Goal: Book appointment/travel/reservation

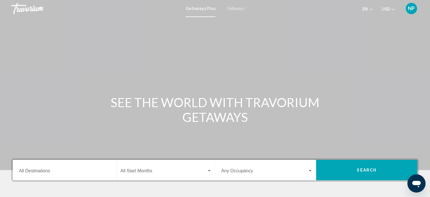
click at [234, 8] on span "Getaways" at bounding box center [236, 8] width 18 height 5
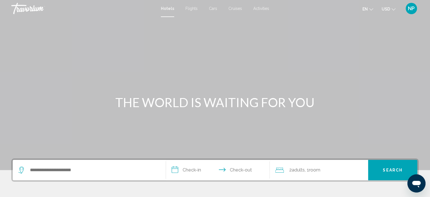
click at [264, 8] on span "Activities" at bounding box center [262, 8] width 16 height 5
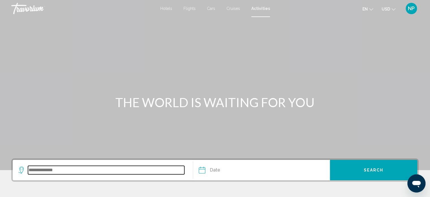
click at [29, 170] on input "Search widget" at bounding box center [106, 170] width 157 height 8
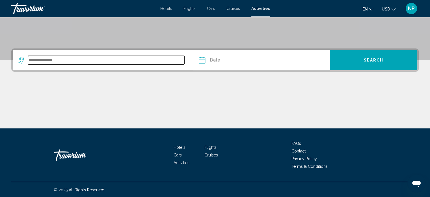
scroll to position [110, 0]
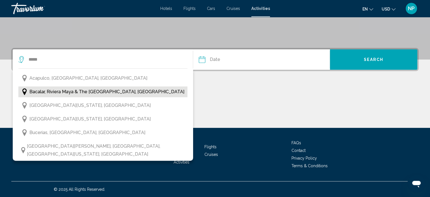
click at [83, 90] on span "Bacalar, Riviera Maya & the Yucatan, Mexico" at bounding box center [106, 92] width 155 height 8
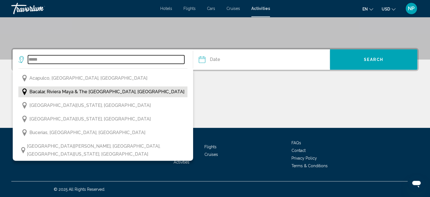
type input "**********"
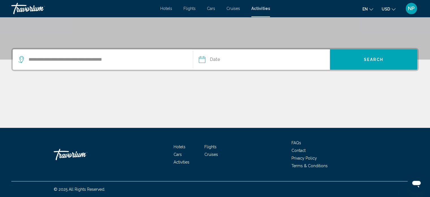
click at [202, 59] on input "Date" at bounding box center [232, 60] width 68 height 22
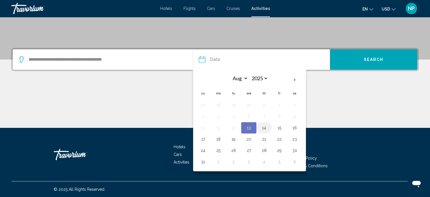
click at [263, 127] on button "14" at bounding box center [264, 128] width 9 height 8
type input "**********"
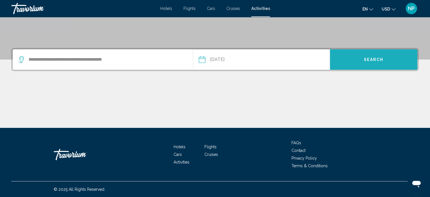
click at [374, 57] on span "Search" at bounding box center [374, 59] width 20 height 5
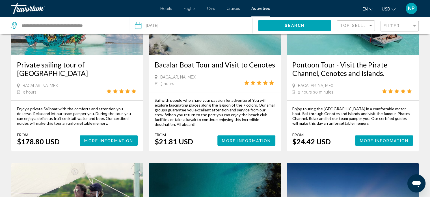
scroll to position [566, 0]
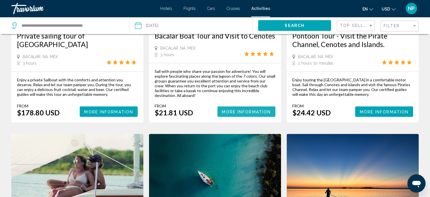
click at [258, 111] on span "More Information" at bounding box center [246, 111] width 49 height 5
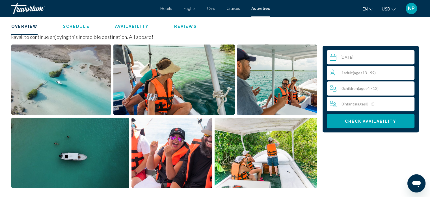
scroll to position [195, 0]
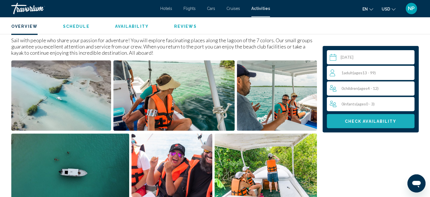
click at [380, 119] on span "Check Availability" at bounding box center [371, 121] width 52 height 5
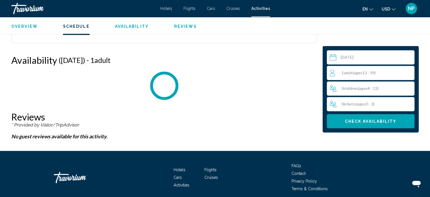
scroll to position [761, 0]
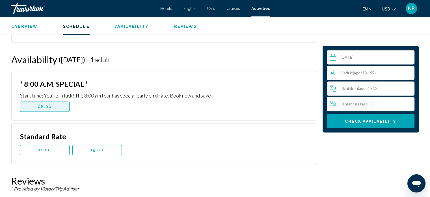
click at [49, 105] on span "08:00" at bounding box center [45, 106] width 14 height 5
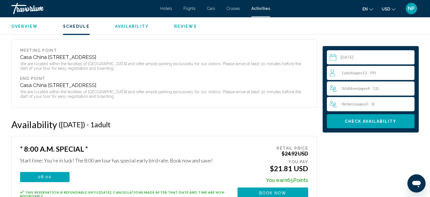
scroll to position [688, 0]
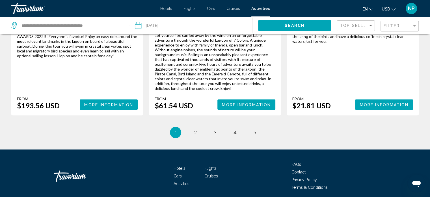
scroll to position [819, 0]
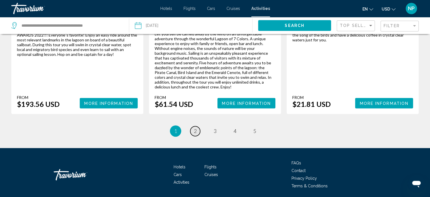
click at [195, 128] on span "2" at bounding box center [195, 131] width 3 height 6
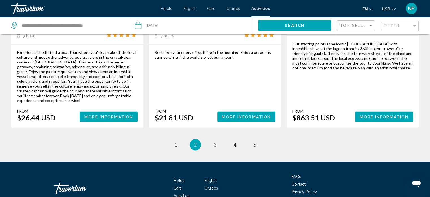
scroll to position [845, 0]
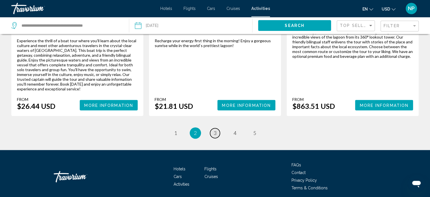
click at [216, 130] on span "3" at bounding box center [215, 133] width 3 height 6
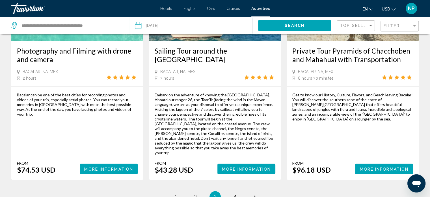
scroll to position [889, 0]
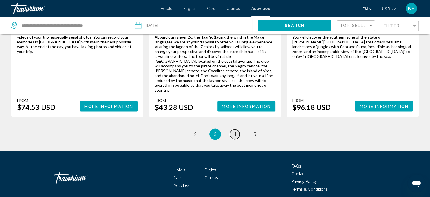
click at [235, 131] on span "4" at bounding box center [235, 134] width 3 height 6
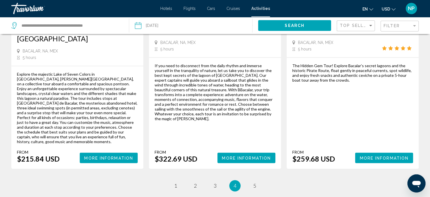
scroll to position [888, 0]
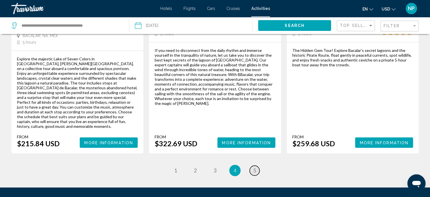
click at [254, 167] on span "5" at bounding box center [255, 170] width 3 height 6
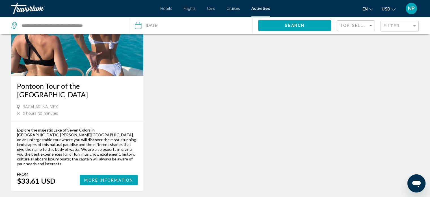
scroll to position [759, 0]
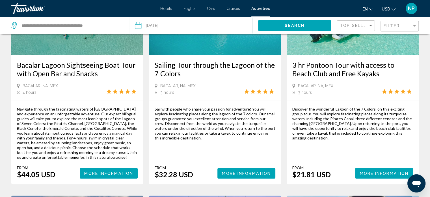
scroll to position [91, 0]
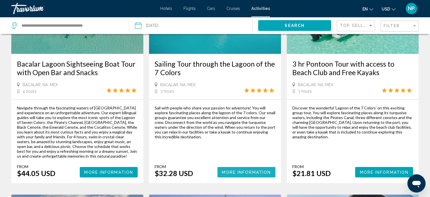
click at [257, 171] on span "More Information" at bounding box center [246, 172] width 49 height 5
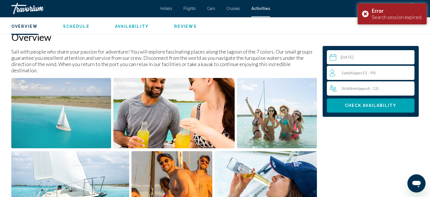
scroll to position [185, 0]
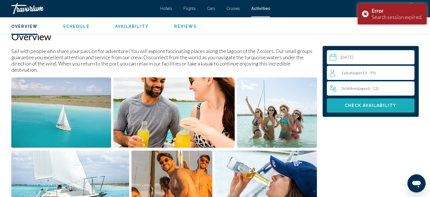
click at [367, 103] on span "Check Availability" at bounding box center [371, 105] width 52 height 5
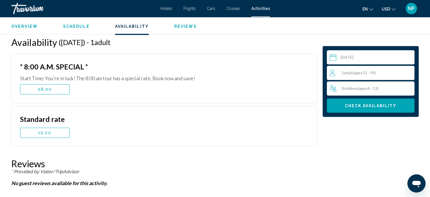
scroll to position [735, 0]
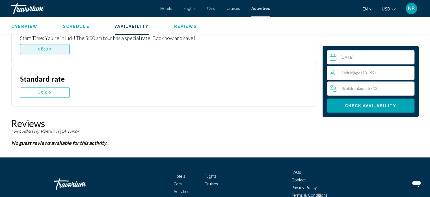
click at [51, 47] on span "08:00" at bounding box center [45, 49] width 14 height 5
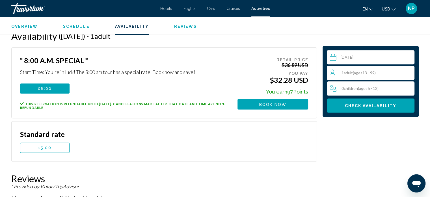
scroll to position [690, 0]
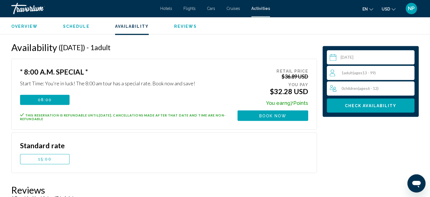
click at [212, 8] on span "Cars" at bounding box center [211, 8] width 8 height 5
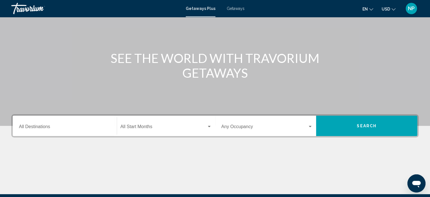
scroll to position [45, 0]
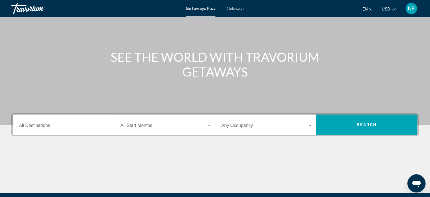
click at [29, 125] on input "Destination All Destinations" at bounding box center [65, 126] width 92 height 5
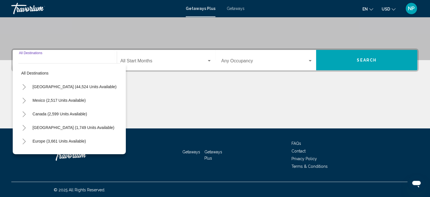
scroll to position [110, 0]
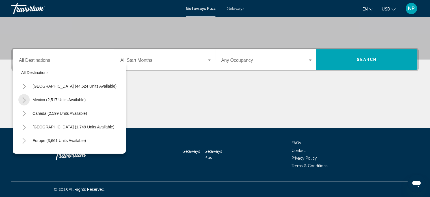
click at [24, 98] on icon "Toggle Mexico (2,517 units available)" at bounding box center [24, 100] width 3 height 6
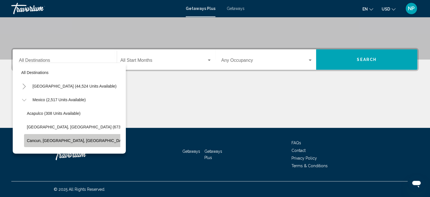
click at [63, 138] on span "Cancun, [GEOGRAPHIC_DATA], [GEOGRAPHIC_DATA] (359 units available)" at bounding box center [96, 140] width 138 height 5
type input "**********"
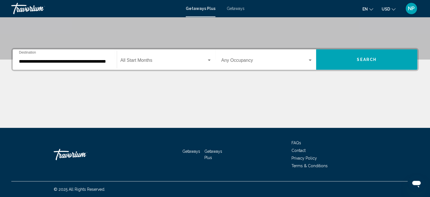
click at [155, 58] on div "Start Month All Start Months" at bounding box center [166, 60] width 91 height 18
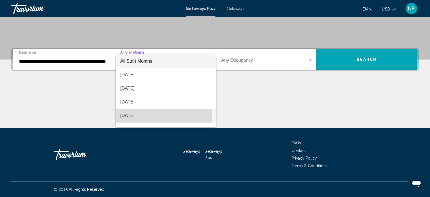
click at [145, 114] on span "[DATE]" at bounding box center [165, 116] width 91 height 14
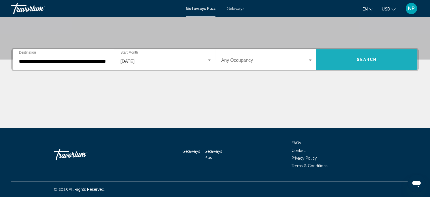
click at [367, 59] on span "Search" at bounding box center [367, 59] width 20 height 5
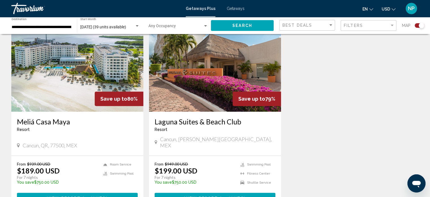
scroll to position [215, 0]
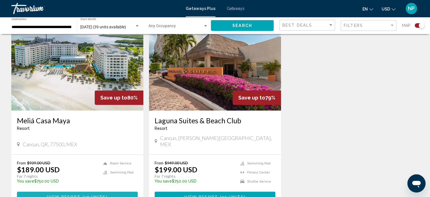
click at [85, 194] on span "17 units" at bounding box center [95, 196] width 22 height 5
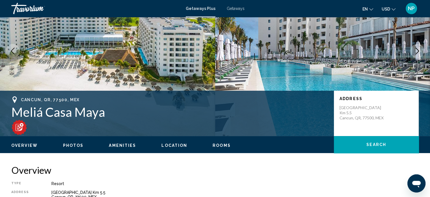
scroll to position [34, 0]
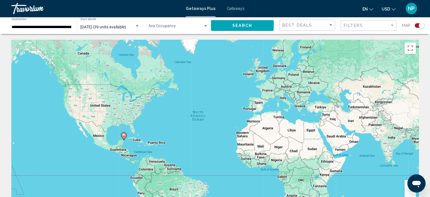
click at [233, 7] on span "Getaways" at bounding box center [236, 8] width 18 height 5
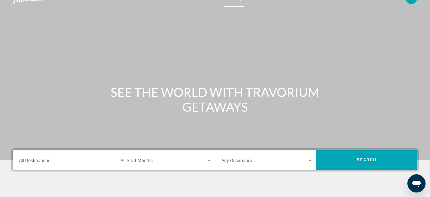
scroll to position [11, 0]
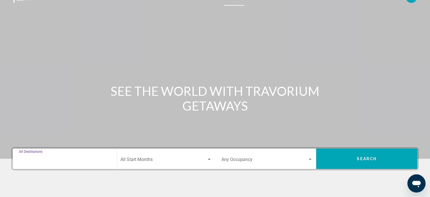
click at [24, 158] on input "Destination All Destinations" at bounding box center [65, 160] width 92 height 5
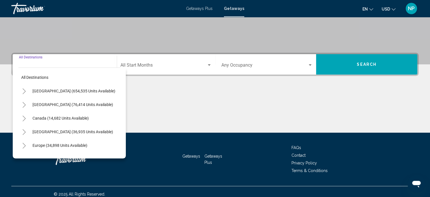
scroll to position [110, 0]
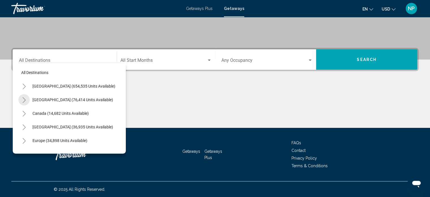
click at [25, 99] on icon "Toggle Mexico (76,414 units available)" at bounding box center [24, 100] width 3 height 6
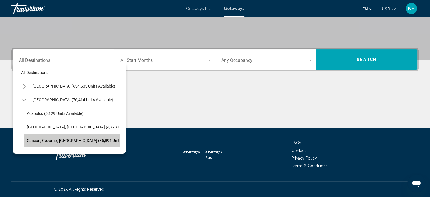
click at [54, 140] on span "Cancun, Cozumel, [GEOGRAPHIC_DATA] (35,891 units available)" at bounding box center [83, 140] width 113 height 5
type input "**********"
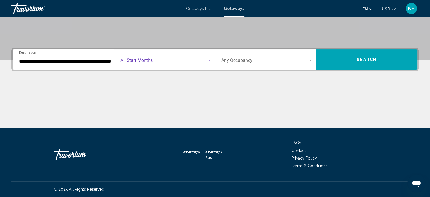
click at [145, 60] on span "Search widget" at bounding box center [164, 61] width 86 height 5
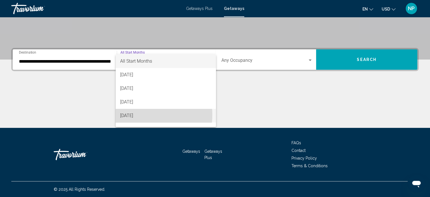
click at [139, 115] on span "[DATE]" at bounding box center [165, 116] width 91 height 14
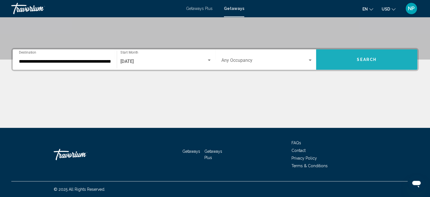
click at [366, 55] on button "Search" at bounding box center [366, 59] width 101 height 20
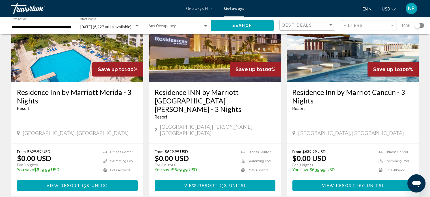
scroll to position [79, 0]
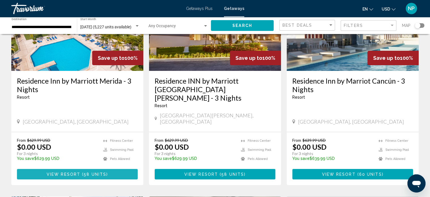
click at [92, 172] on span "58 units" at bounding box center [95, 174] width 23 height 5
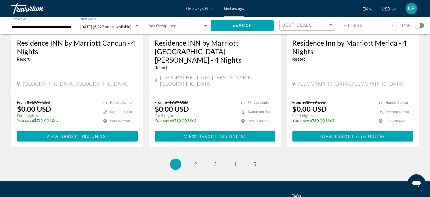
scroll to position [759, 0]
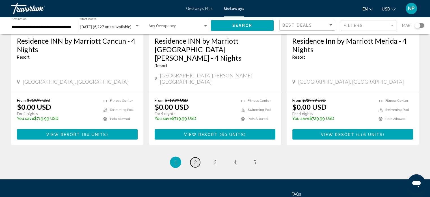
click at [195, 159] on span "2" at bounding box center [195, 162] width 3 height 6
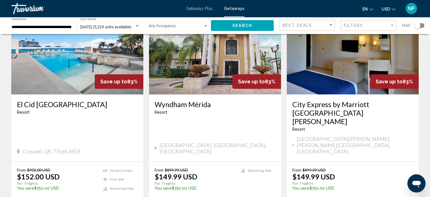
scroll to position [283, 0]
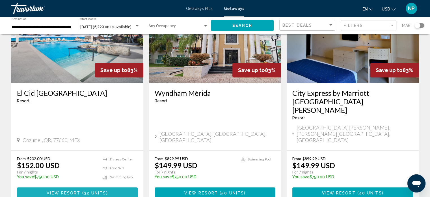
click at [83, 190] on span "( 32 units )" at bounding box center [93, 192] width 27 height 5
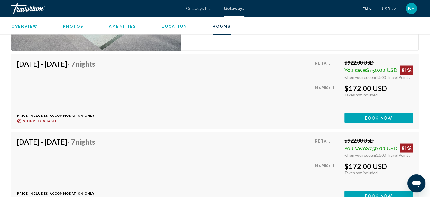
scroll to position [1034, 0]
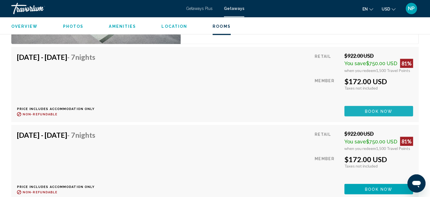
click at [382, 109] on span "Book now" at bounding box center [378, 111] width 27 height 5
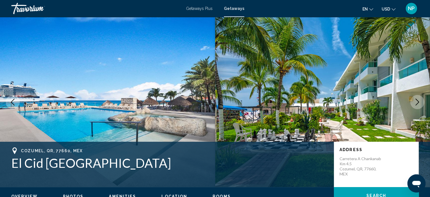
scroll to position [3, 0]
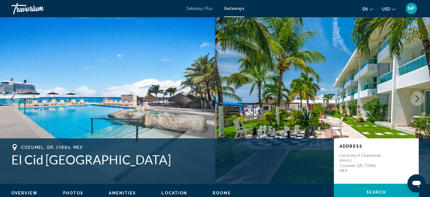
click at [419, 97] on icon "Next image" at bounding box center [417, 98] width 7 height 7
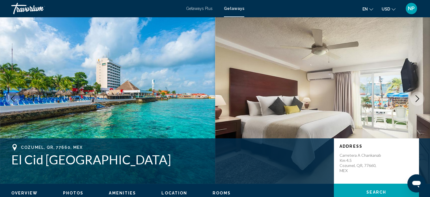
click at [419, 97] on icon "Next image" at bounding box center [417, 98] width 7 height 7
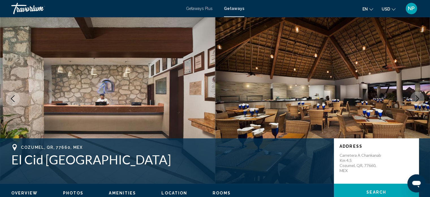
click at [419, 97] on icon "Next image" at bounding box center [417, 98] width 7 height 7
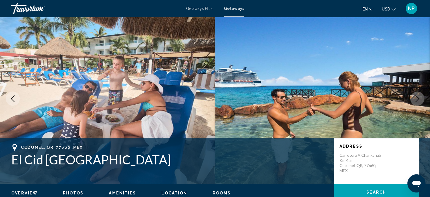
click at [419, 97] on icon "Next image" at bounding box center [417, 98] width 7 height 7
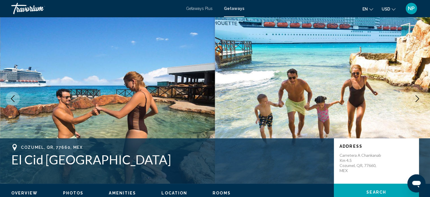
click at [419, 97] on icon "Next image" at bounding box center [417, 98] width 7 height 7
